Goal: Task Accomplishment & Management: Manage account settings

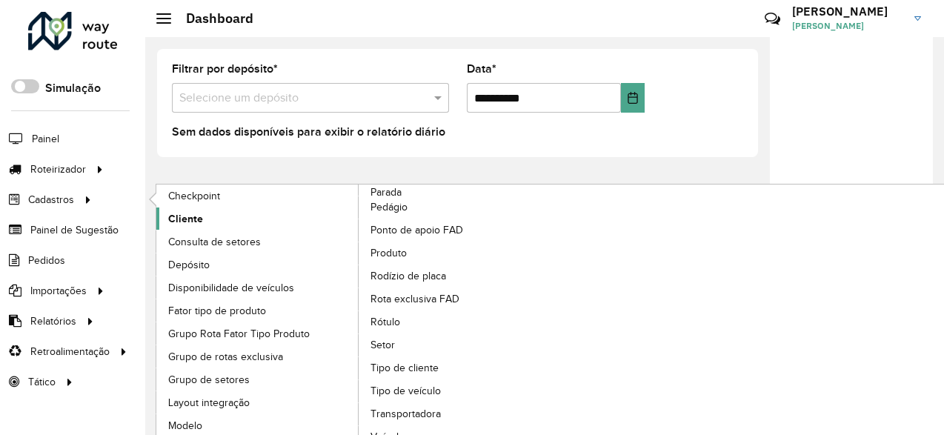
click at [204, 218] on link "Cliente" at bounding box center [257, 218] width 203 height 22
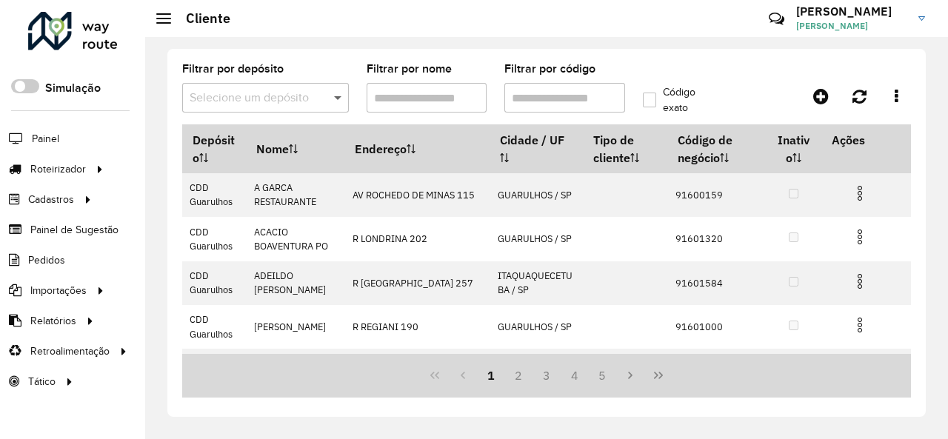
click at [335, 93] on span at bounding box center [339, 98] width 19 height 18
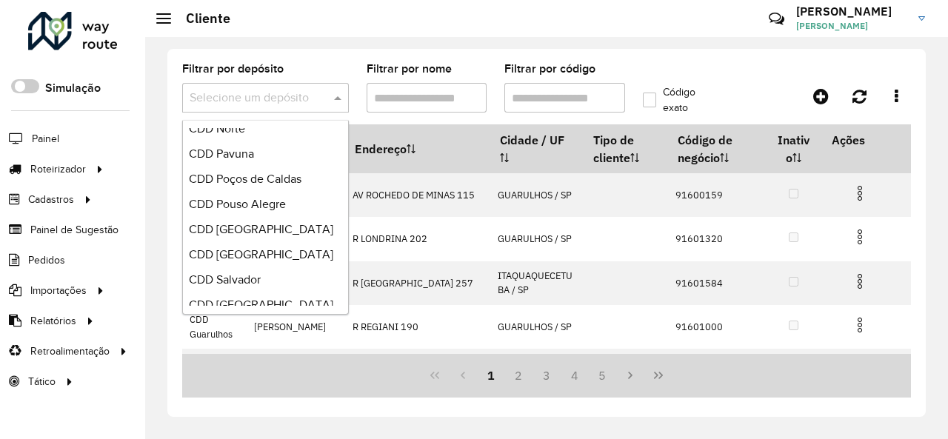
scroll to position [830, 0]
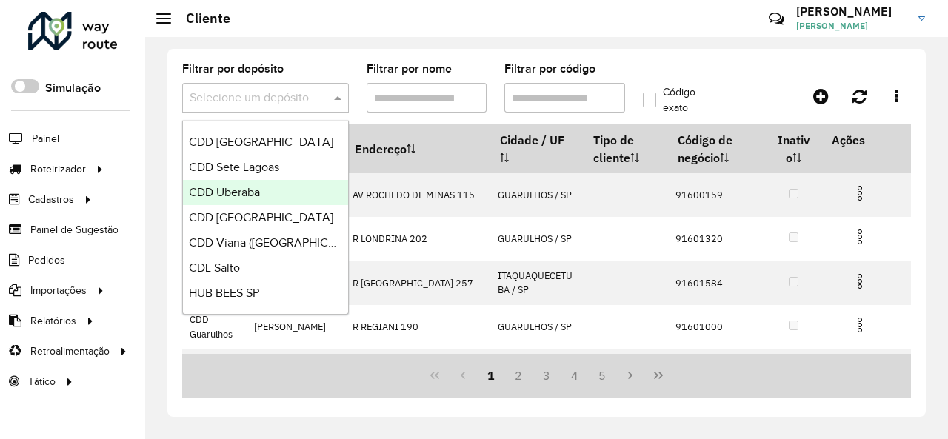
click at [262, 195] on div "CDD Uberaba" at bounding box center [265, 192] width 165 height 25
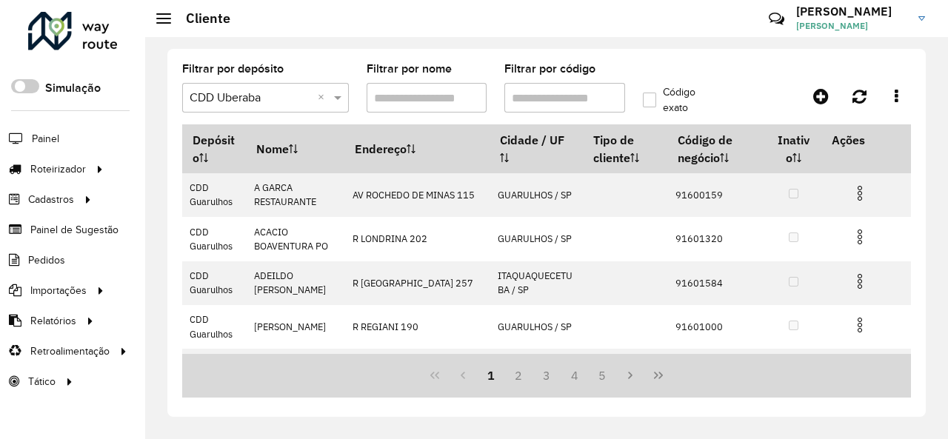
click at [557, 100] on hb-app "Aguarde... Pop-up bloqueado! Seu navegador bloqueou automáticamente a abertura …" at bounding box center [474, 219] width 948 height 439
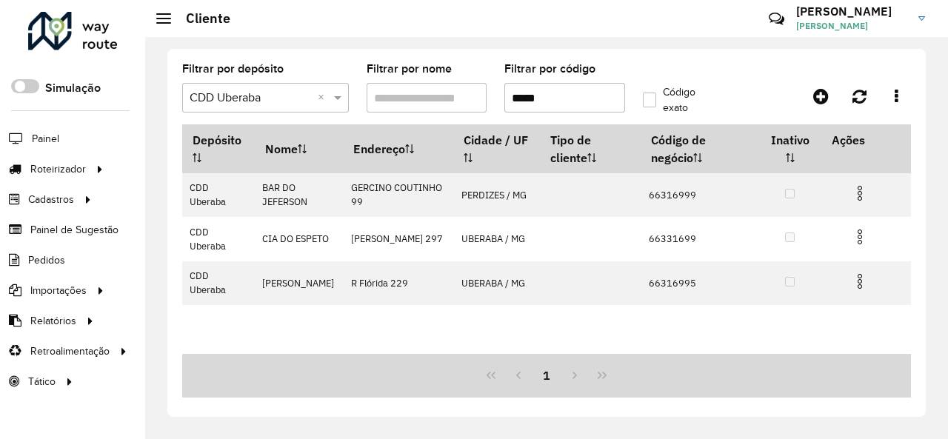
click at [512, 100] on input "*****" at bounding box center [565, 98] width 121 height 30
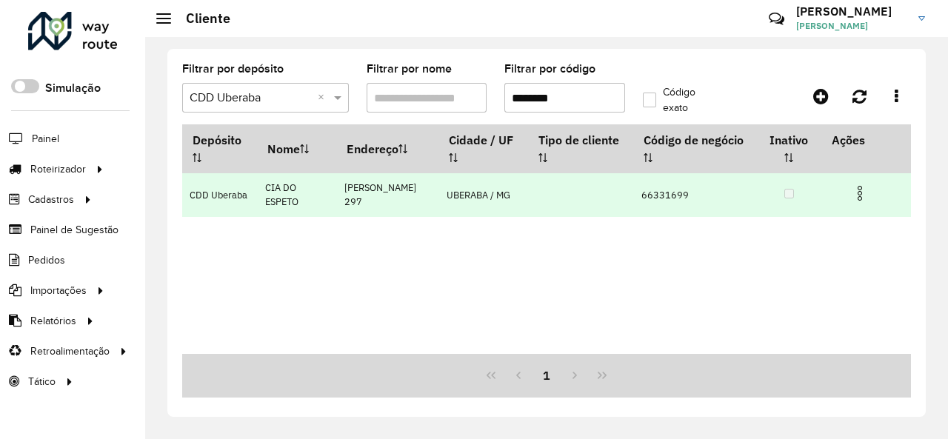
type input "********"
click at [860, 191] on img at bounding box center [860, 193] width 18 height 18
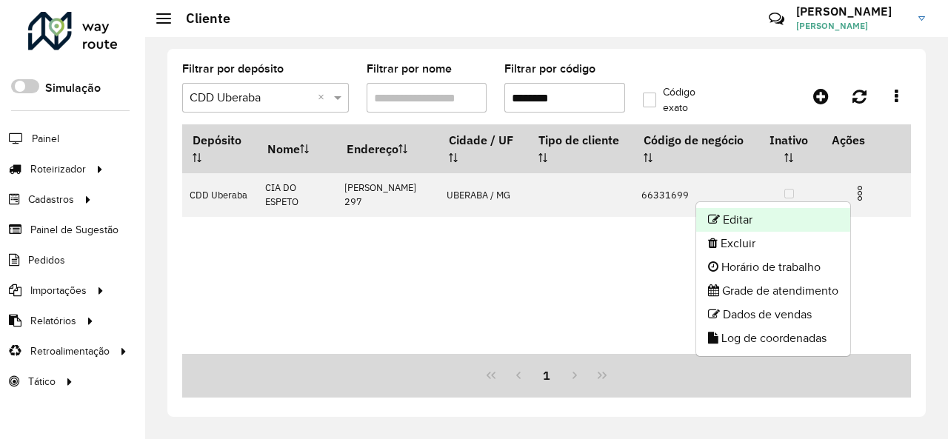
click at [812, 217] on li "Editar" at bounding box center [773, 220] width 154 height 24
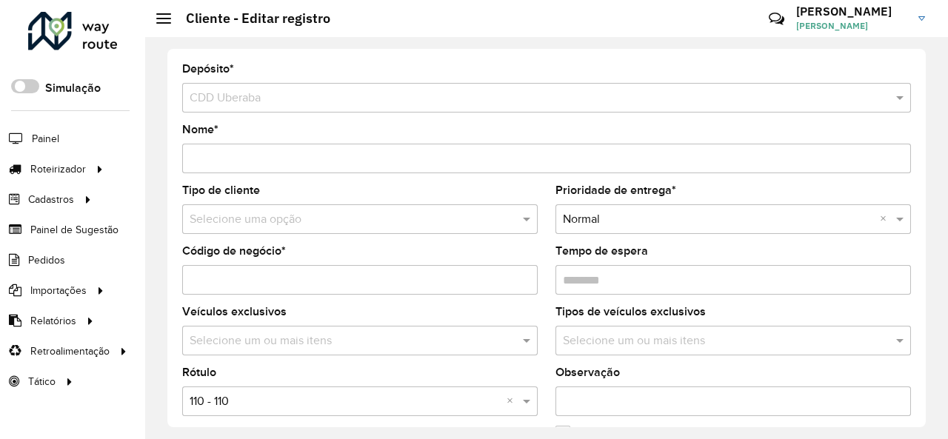
click at [388, 223] on input "text" at bounding box center [345, 220] width 311 height 18
type input "*"
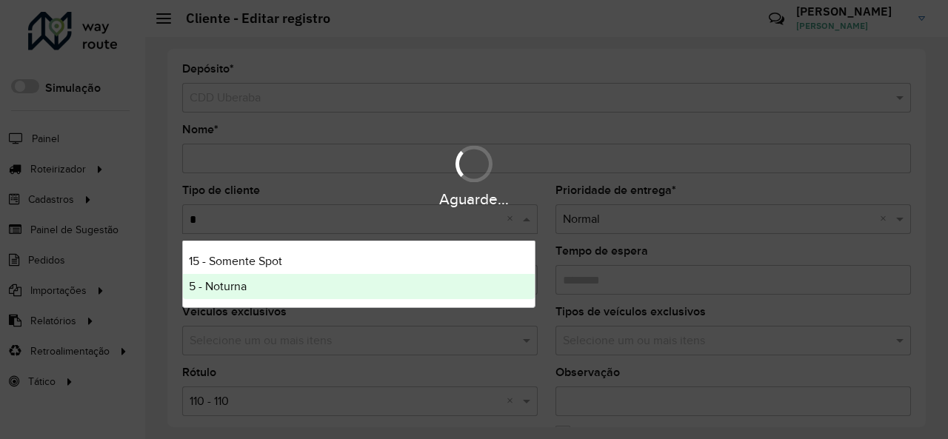
click at [267, 282] on div "5 - Noturna" at bounding box center [359, 286] width 352 height 25
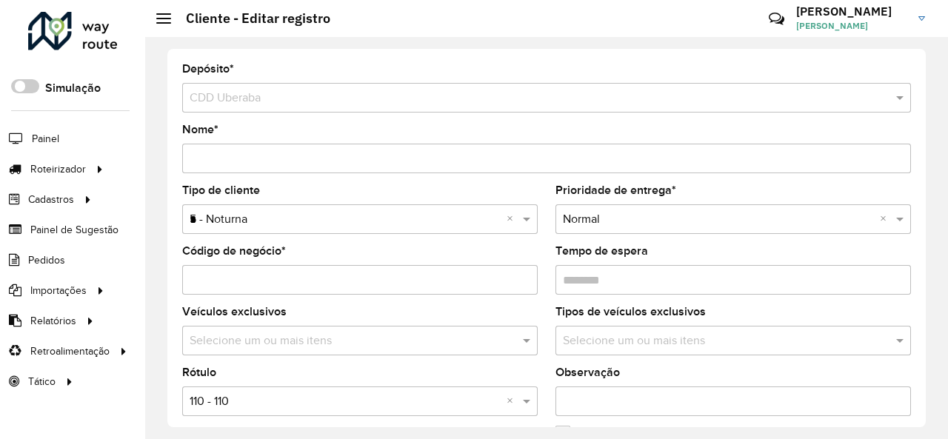
click at [338, 410] on div "Selecione uma opção × 110 - 110 ×" at bounding box center [360, 402] width 356 height 30
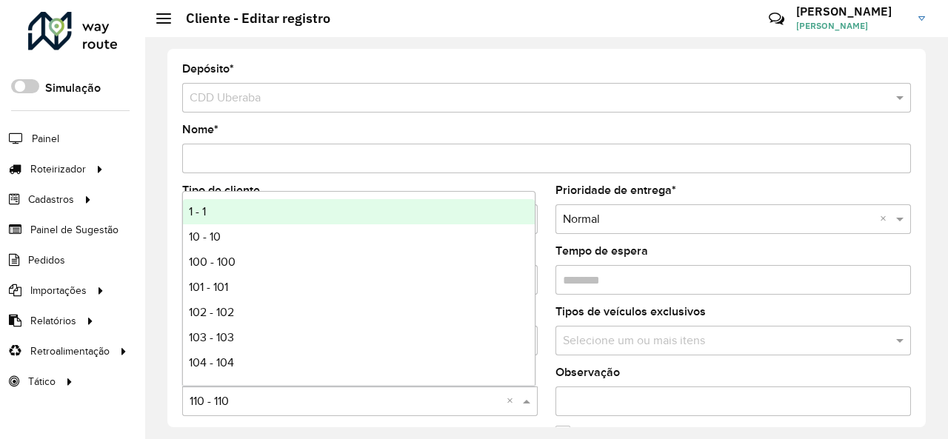
type input "*"
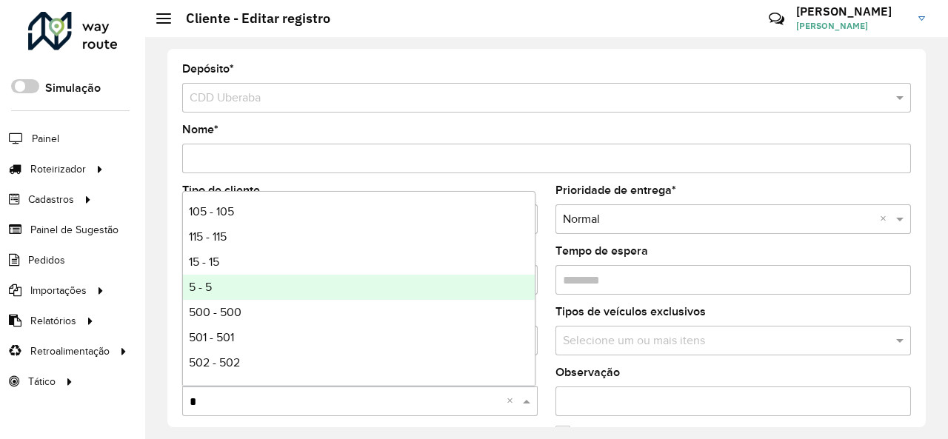
click at [295, 295] on div "5 - 5" at bounding box center [359, 287] width 352 height 25
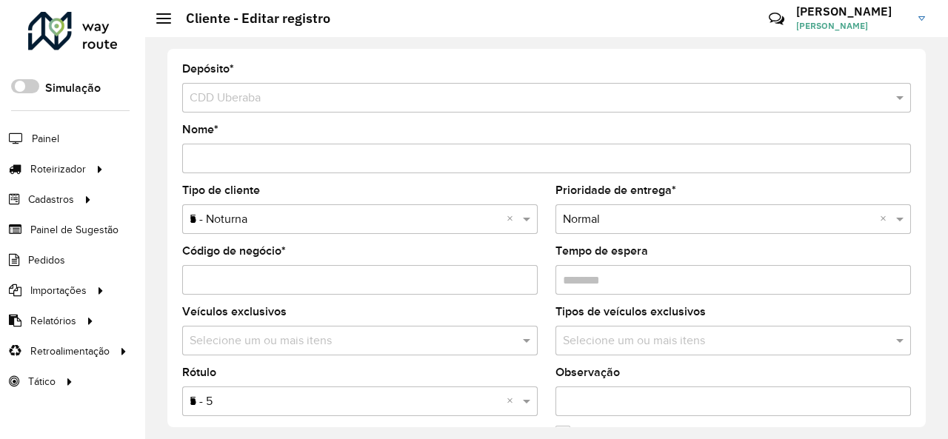
click at [544, 243] on formly-field "Tipo de cliente Selecione uma opção × 5 - Noturna * ×" at bounding box center [359, 215] width 373 height 61
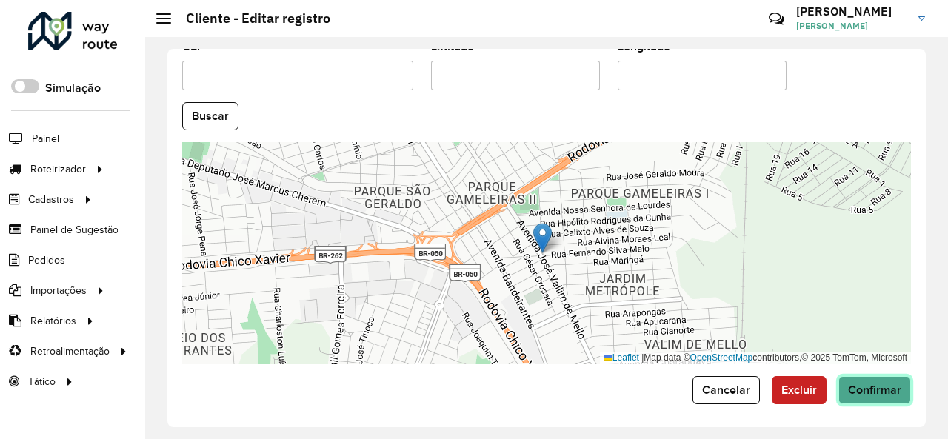
click at [859, 384] on span "Confirmar" at bounding box center [874, 390] width 53 height 13
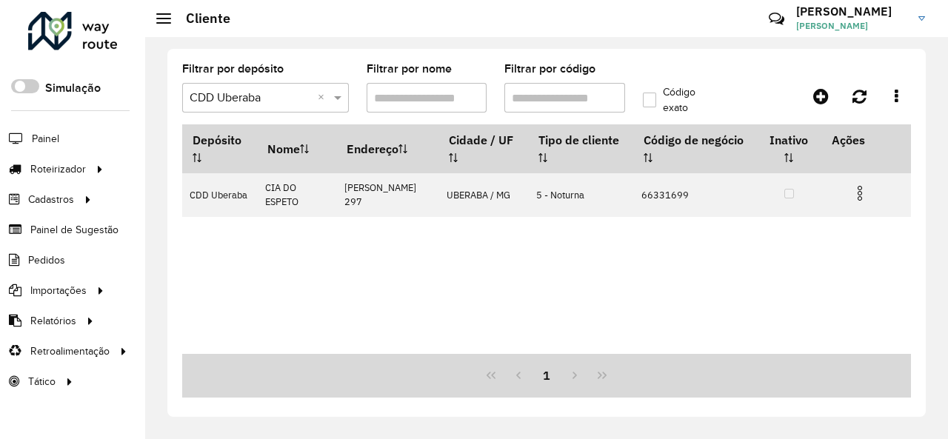
click at [756, 270] on div "Depósito Nome Endereço Cidade / UF Tipo de cliente Código de negócio Inativo Aç…" at bounding box center [546, 239] width 729 height 230
